Goal: Task Accomplishment & Management: Manage account settings

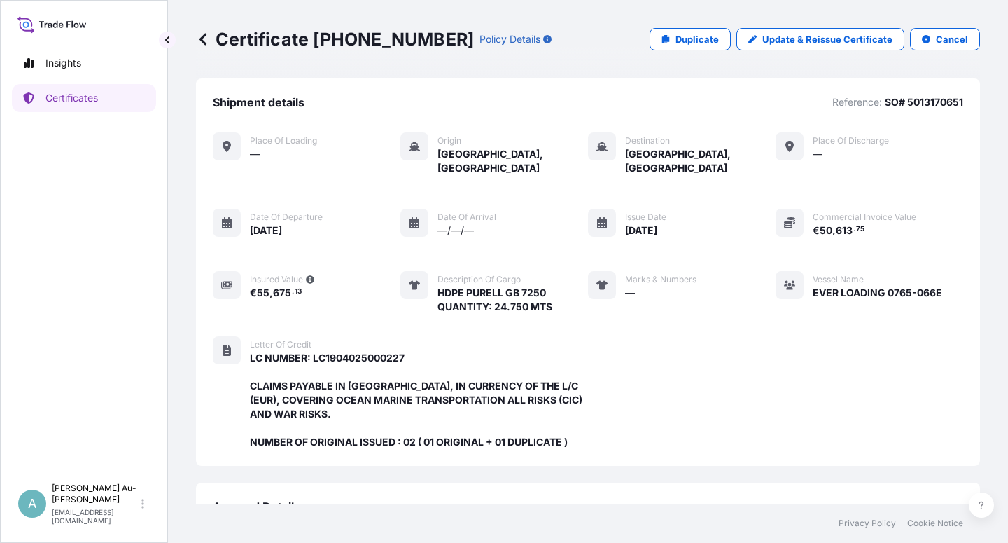
scroll to position [374, 0]
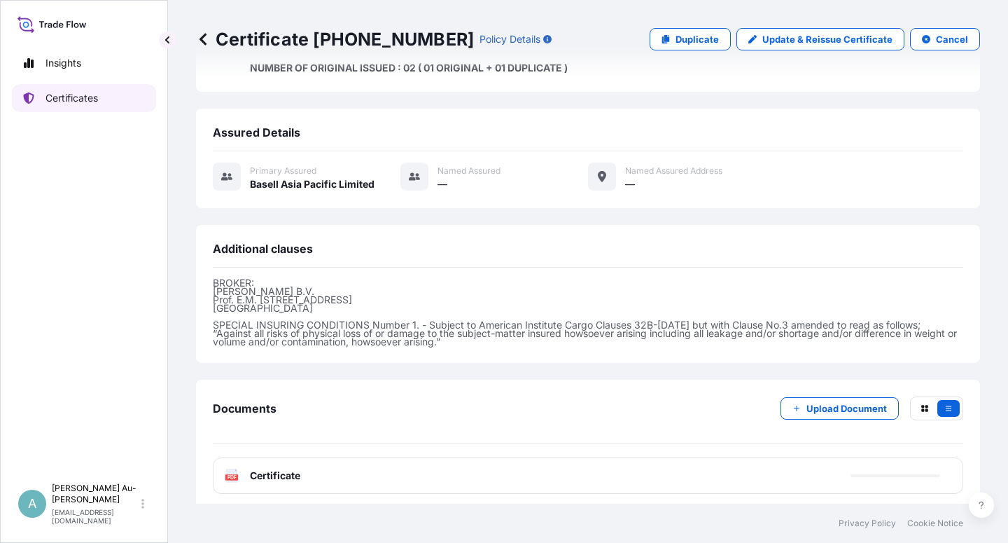
click at [66, 95] on p "Certificates" at bounding box center [72, 98] width 53 height 14
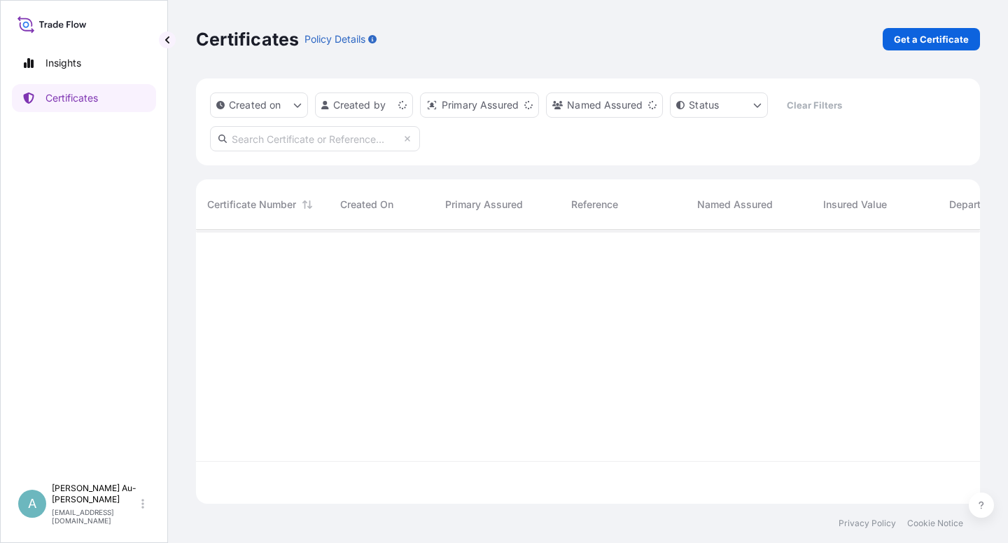
scroll to position [270, 772]
click at [333, 143] on input "text" at bounding box center [315, 138] width 210 height 25
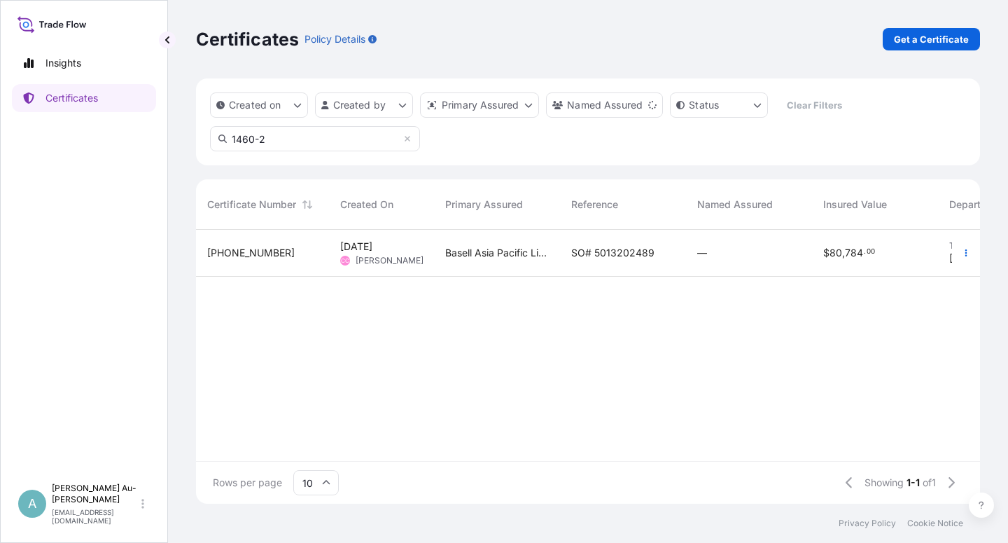
type input "1460-2"
click at [597, 256] on span "SO# 5013202489" at bounding box center [612, 253] width 83 height 14
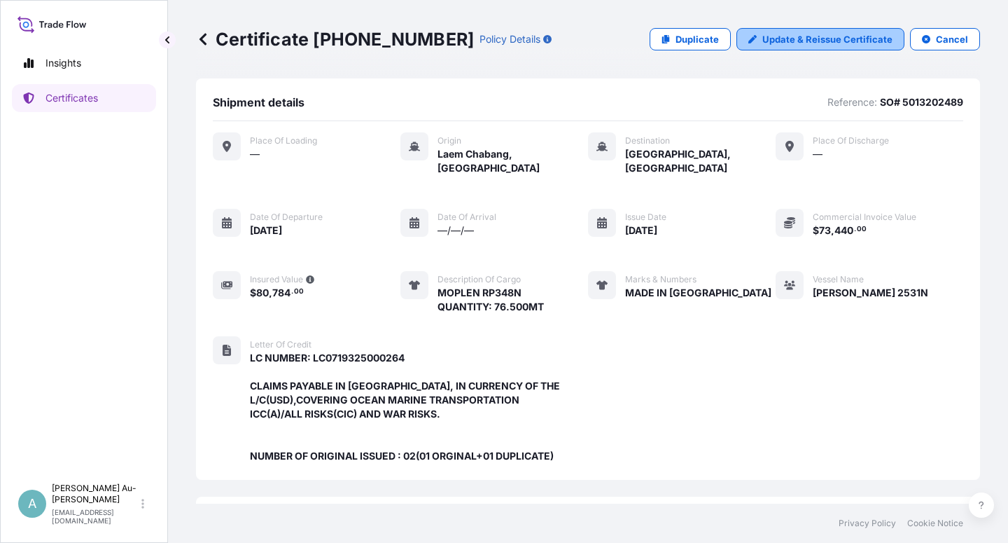
click at [789, 41] on p "Update & Reissue Certificate" at bounding box center [828, 39] width 130 height 14
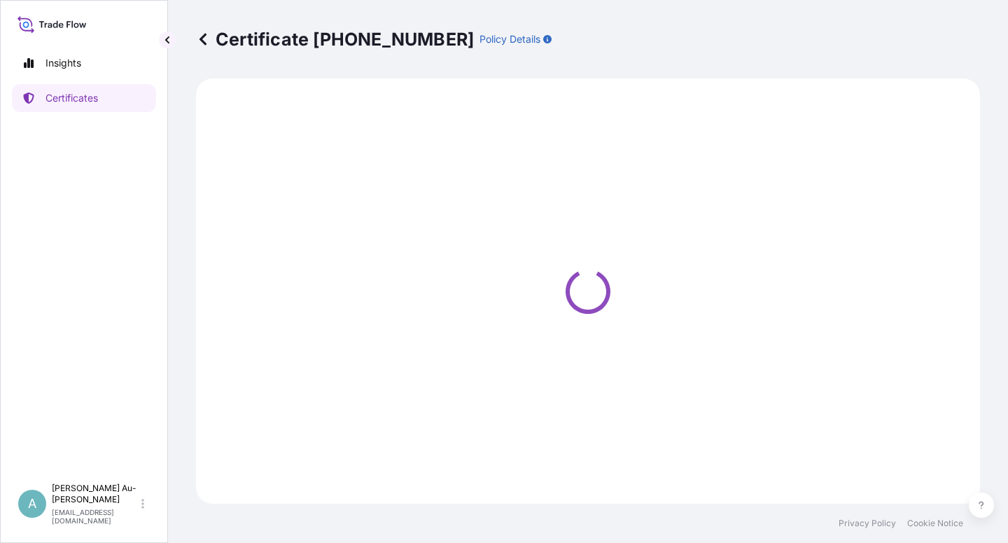
select select "Sea"
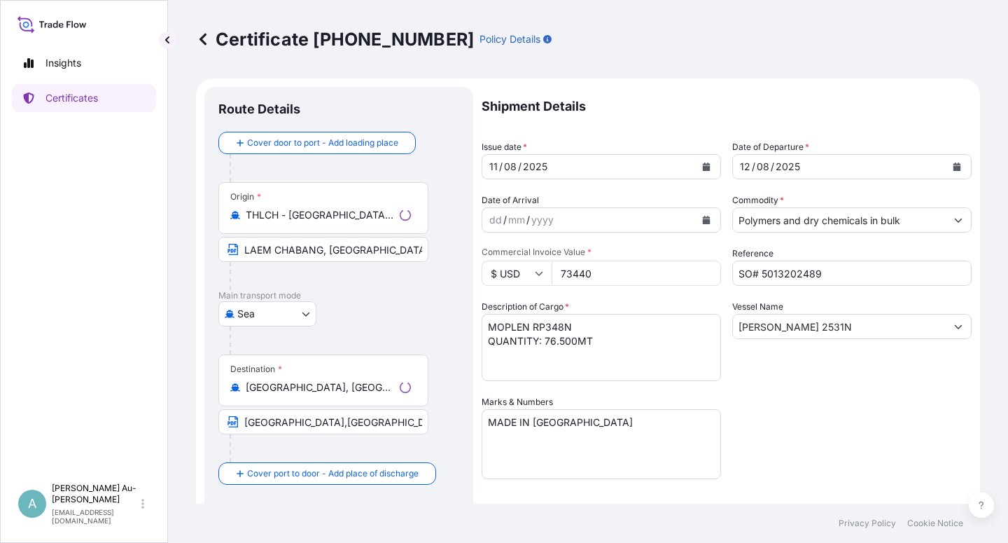
select select "32034"
click at [703, 165] on icon "Calendar" at bounding box center [707, 166] width 8 height 8
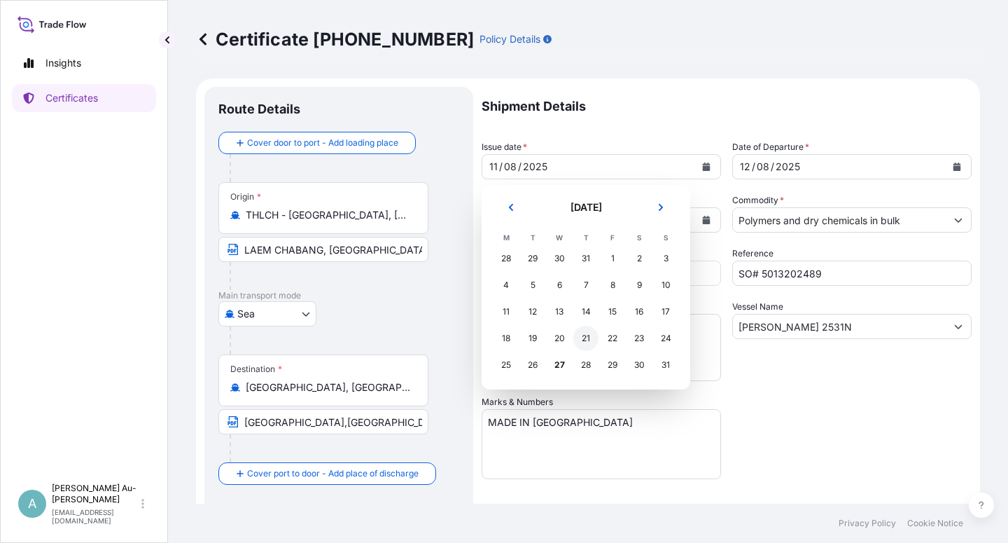
click at [591, 338] on div "21" at bounding box center [585, 338] width 25 height 25
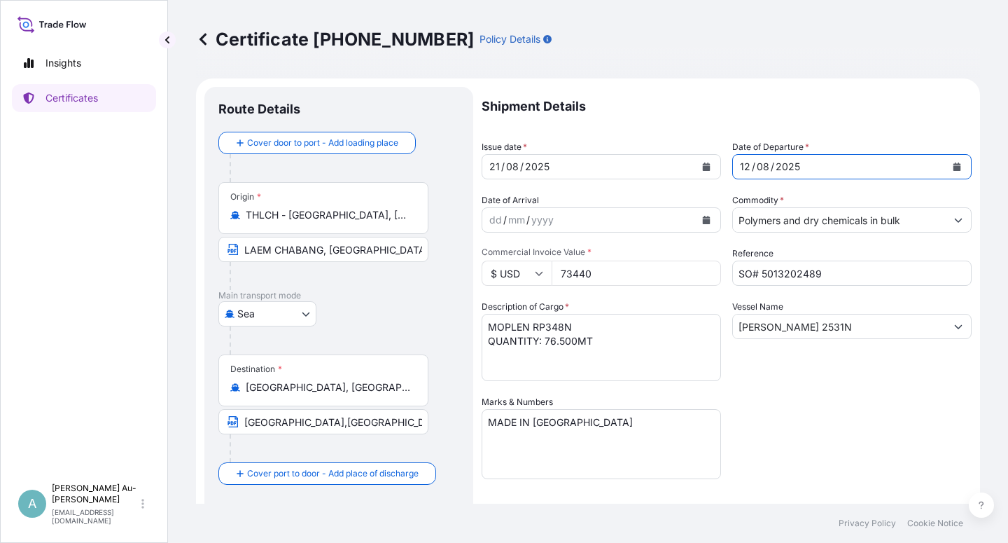
click at [954, 164] on icon "Calendar" at bounding box center [958, 166] width 8 height 8
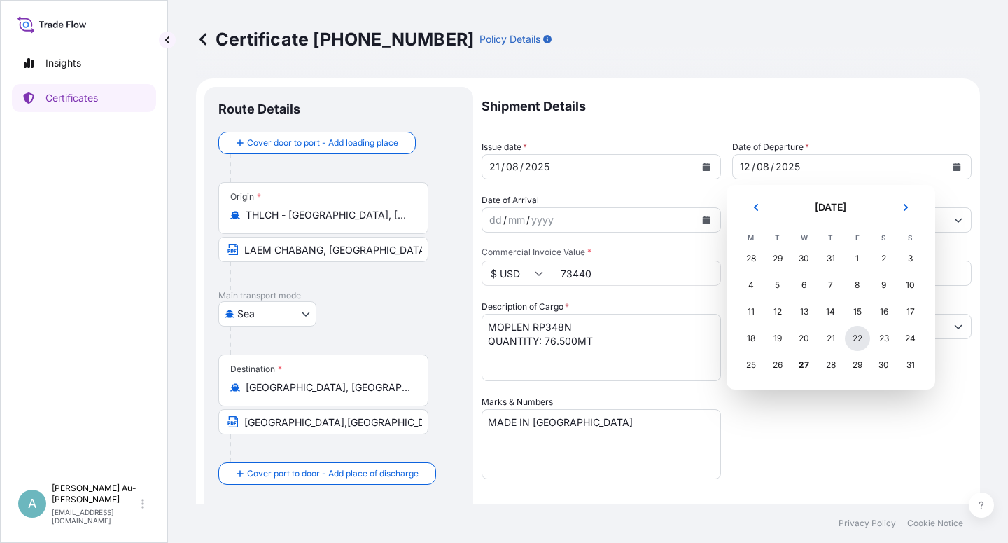
click at [860, 342] on div "22" at bounding box center [857, 338] width 25 height 25
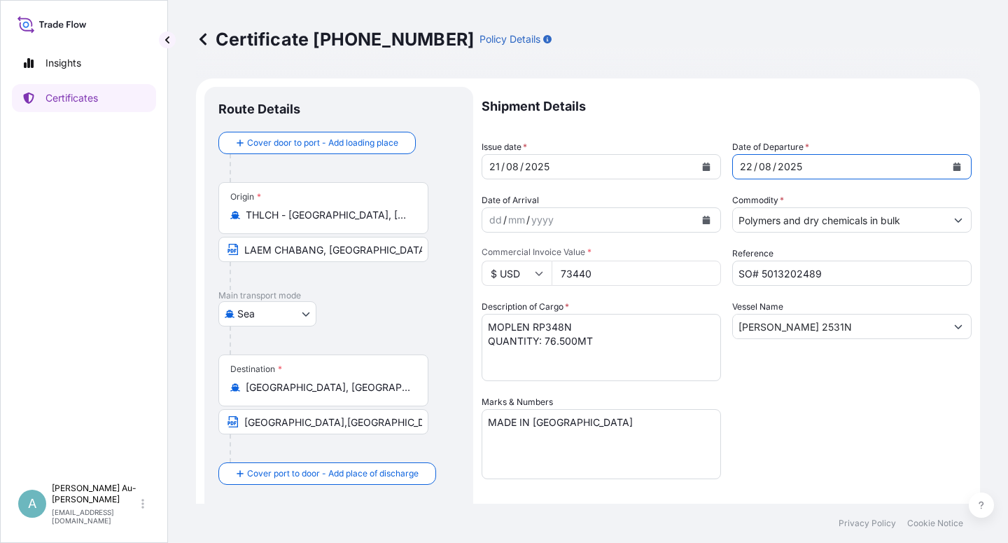
click at [795, 419] on div "Shipment Details Issue date * [DATE] Date of Departure * [DATE] Date of Arrival…" at bounding box center [727, 447] width 490 height 721
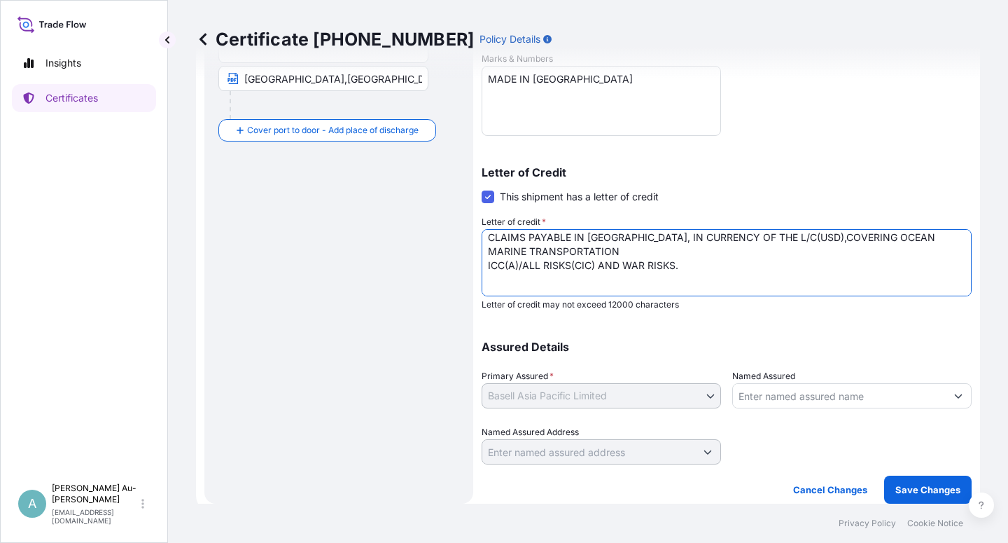
scroll to position [36, 0]
click at [592, 265] on textarea "LC NUMBER: LC0719325000264 CLAIMS PAYABLE IN [GEOGRAPHIC_DATA], IN CURRENCY OF …" at bounding box center [727, 262] width 490 height 67
drag, startPoint x: 720, startPoint y: 269, endPoint x: 709, endPoint y: 270, distance: 11.3
click at [720, 270] on textarea "LC NUMBER: LC0719325000264 CLAIMS PAYABLE IN [GEOGRAPHIC_DATA], IN CURRENCY OF …" at bounding box center [727, 262] width 490 height 67
type textarea "LC NUMBER: LC0719325000264 CLAIMS PAYABLE IN [GEOGRAPHIC_DATA], IN CURRENCY OF …"
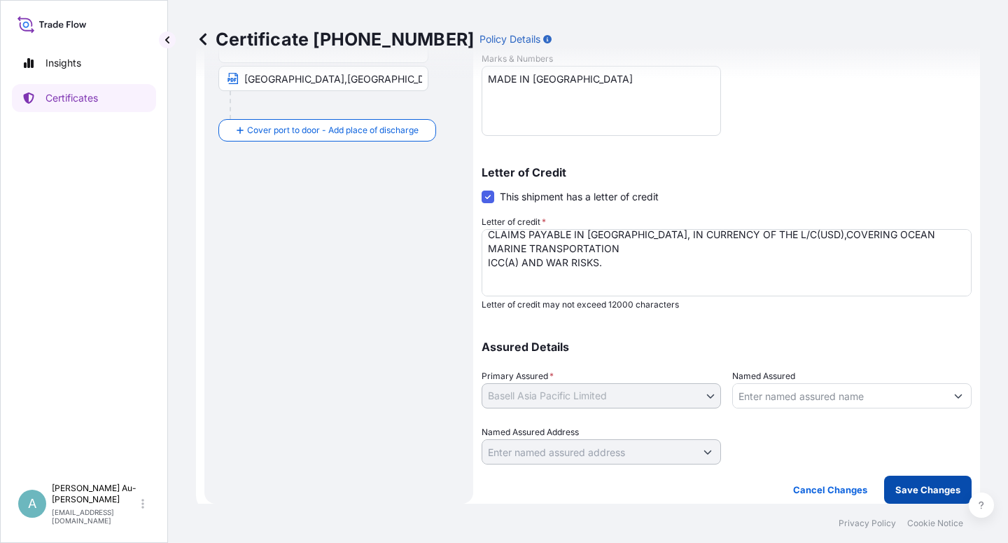
click at [922, 492] on p "Save Changes" at bounding box center [928, 489] width 65 height 14
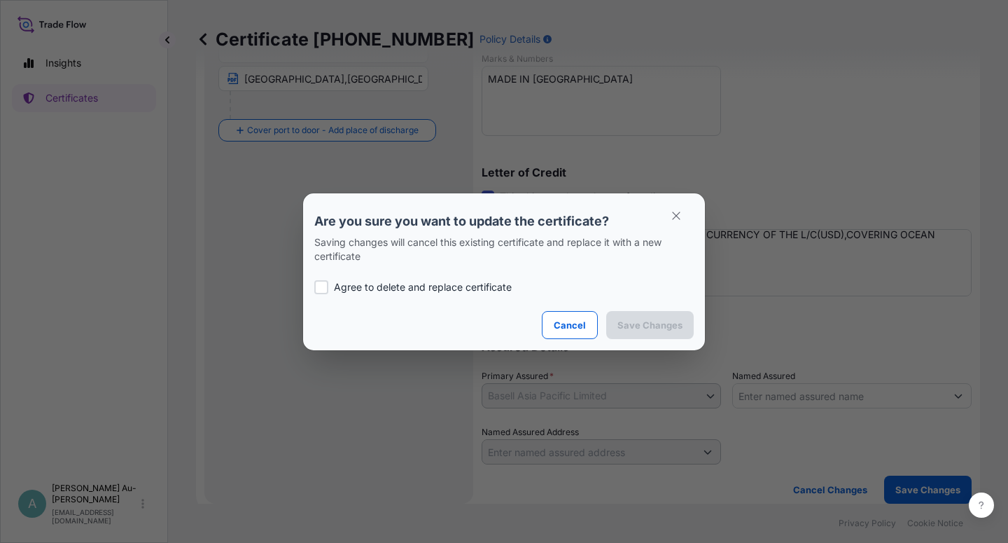
click at [374, 278] on div "Agree to delete and replace certificate" at bounding box center [504, 287] width 380 height 48
click at [417, 290] on p "Agree to delete and replace certificate" at bounding box center [423, 287] width 178 height 14
checkbox input "true"
click at [634, 324] on p "Save Changes" at bounding box center [650, 325] width 65 height 14
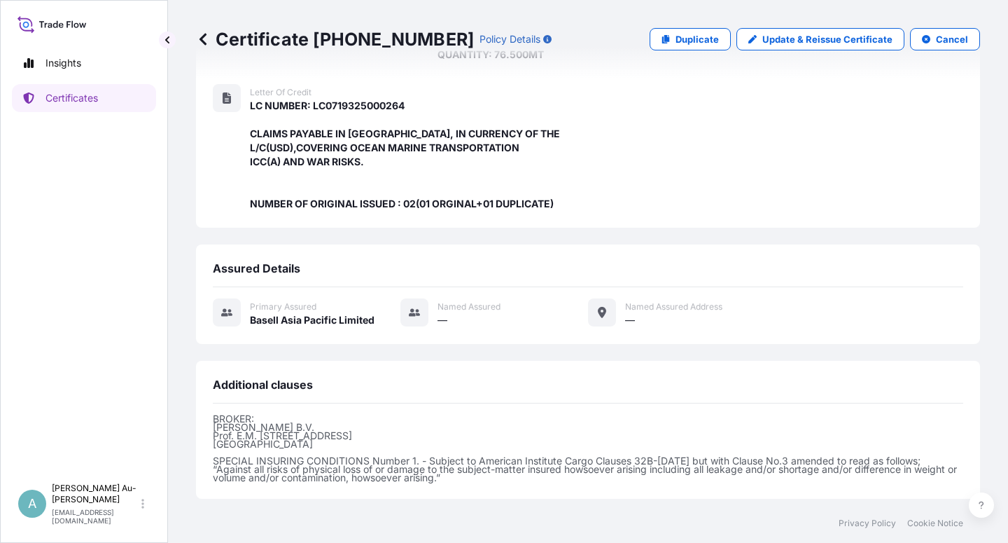
scroll to position [388, 0]
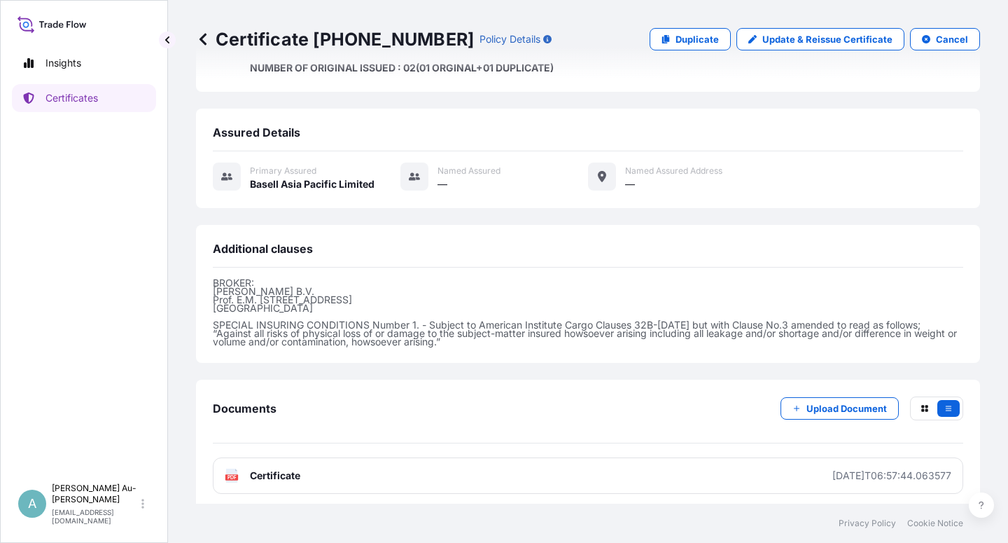
click at [276, 471] on span "Certificate" at bounding box center [275, 475] width 50 height 14
